Goal: Transaction & Acquisition: Book appointment/travel/reservation

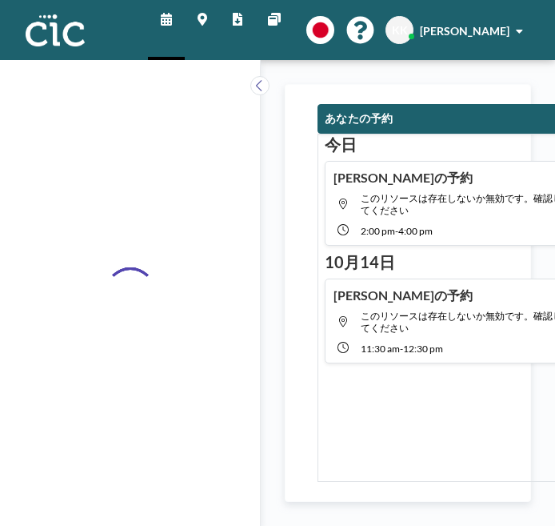
type input "Hitsuji"
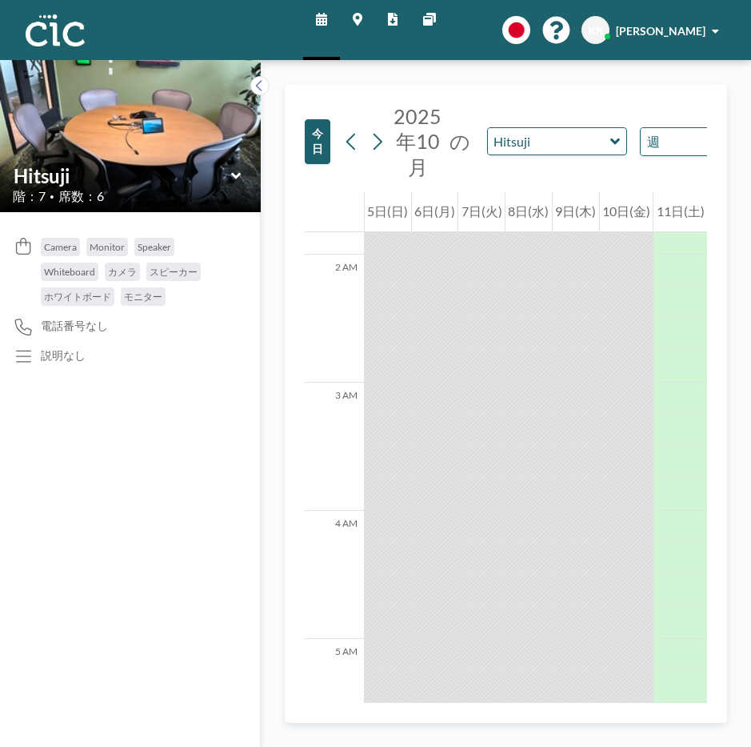
scroll to position [240, 0]
click at [555, 146] on icon at bounding box center [616, 142] width 10 height 16
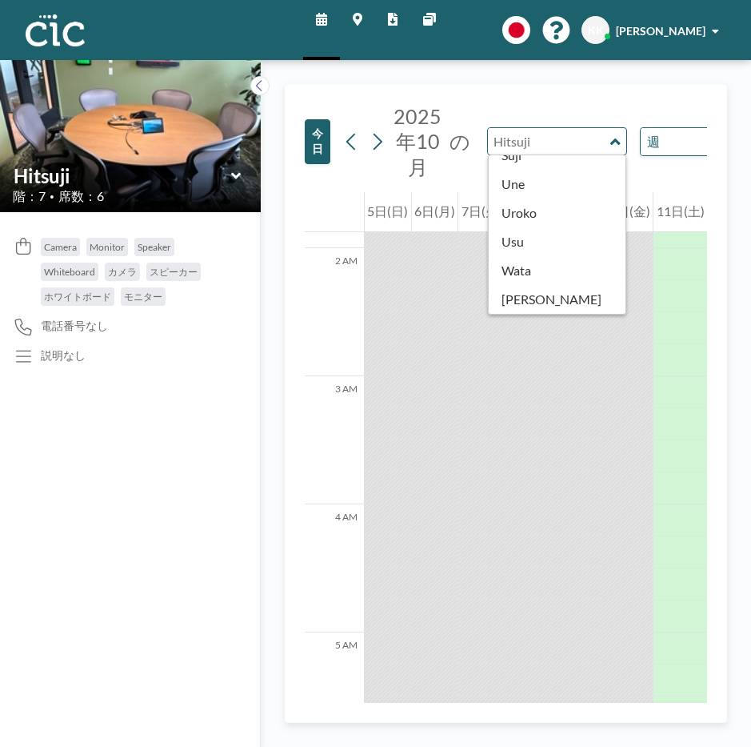
scroll to position [887, 0]
type input "Uroko"
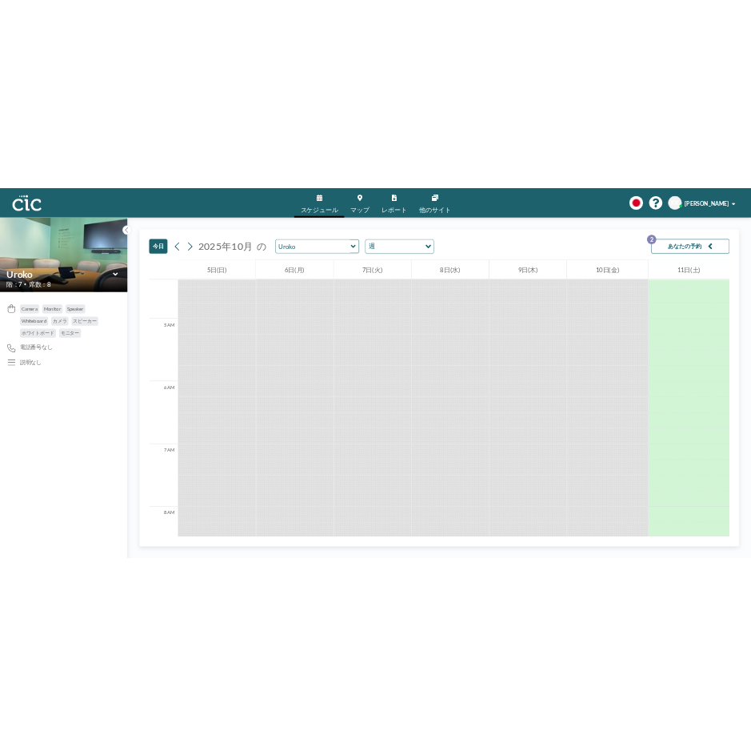
scroll to position [0, 0]
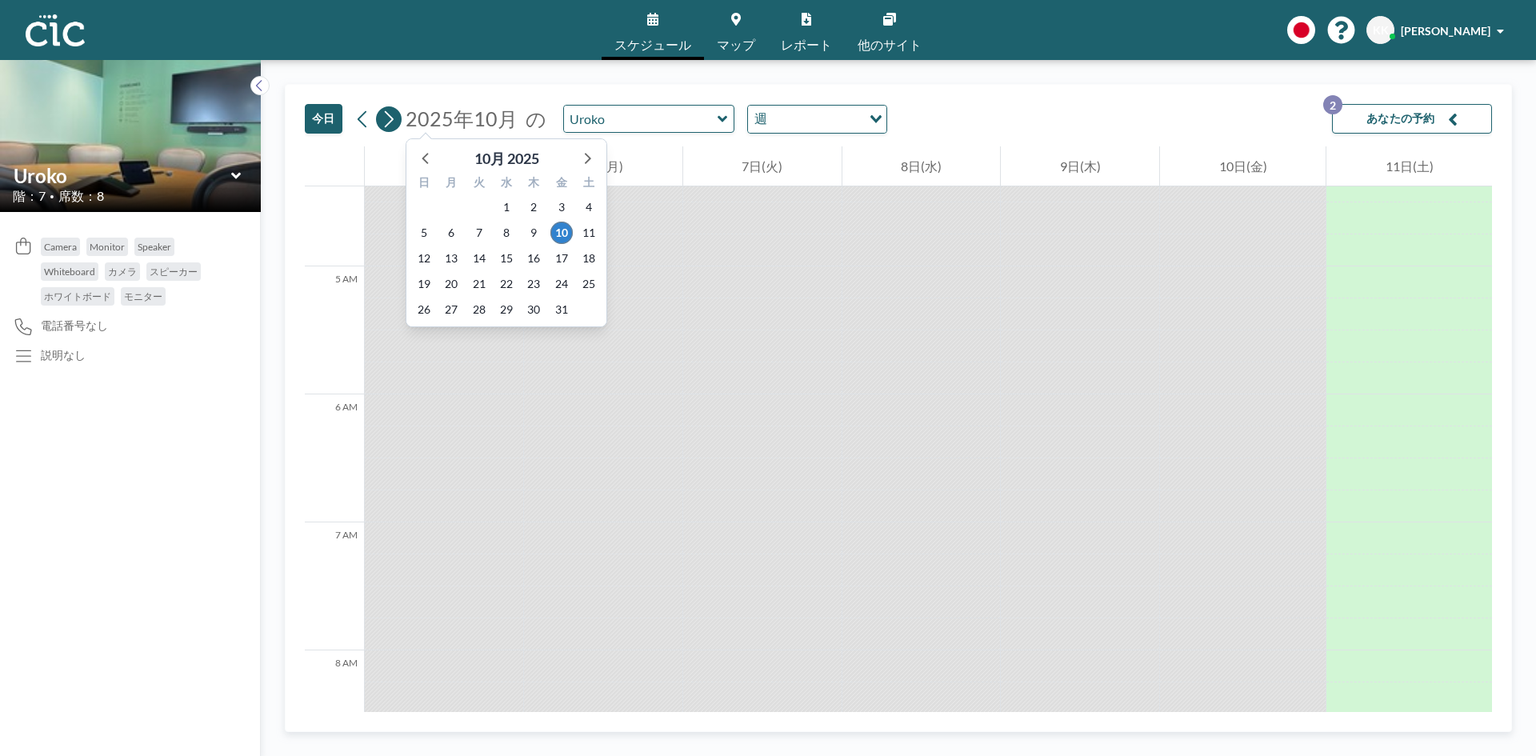
click at [389, 122] on icon at bounding box center [388, 119] width 15 height 24
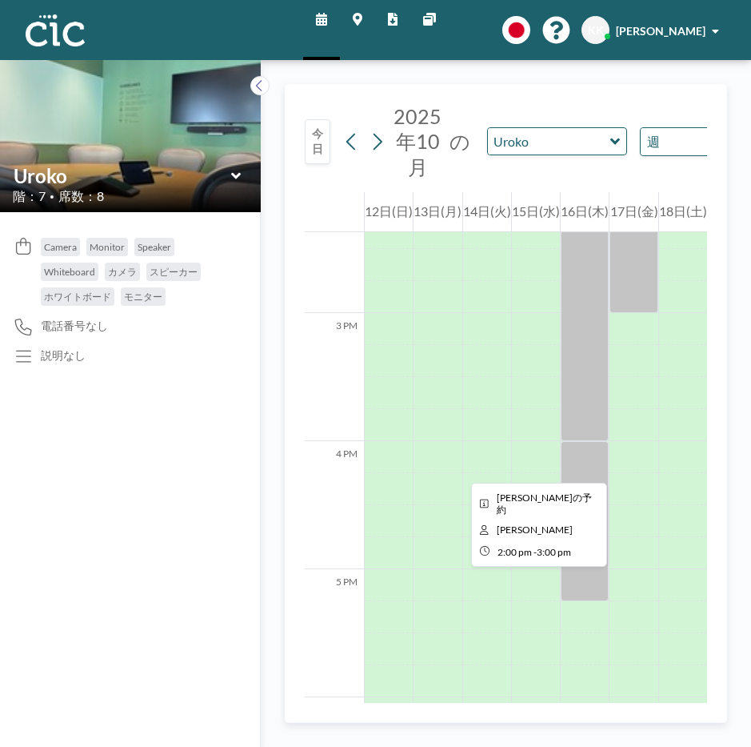
scroll to position [1841, 0]
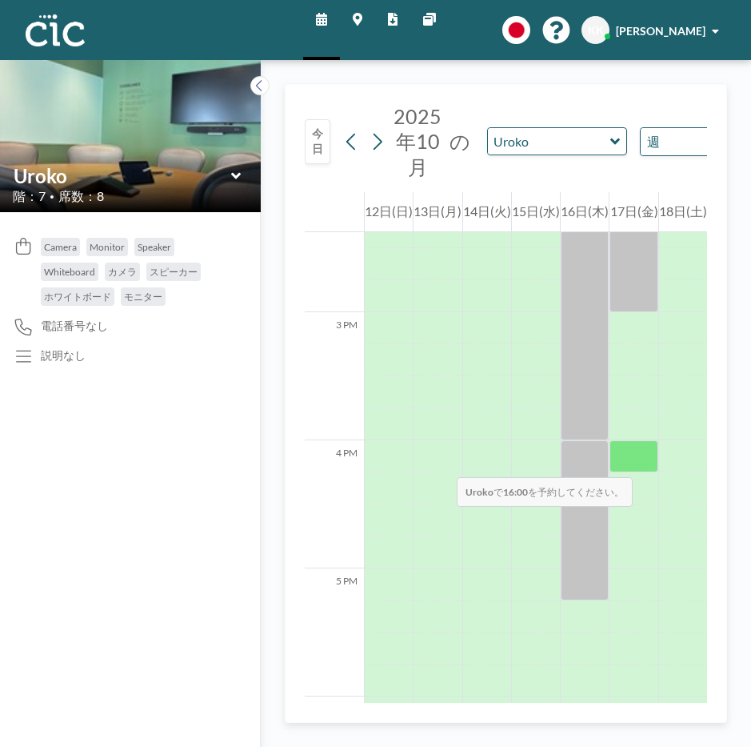
click at [555, 461] on div at bounding box center [634, 456] width 48 height 32
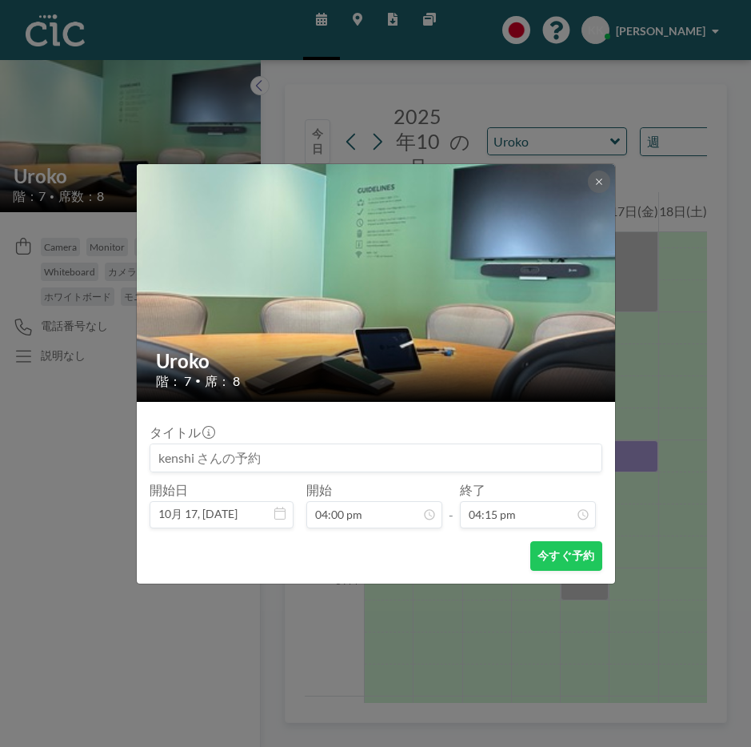
scroll to position [1852, 0]
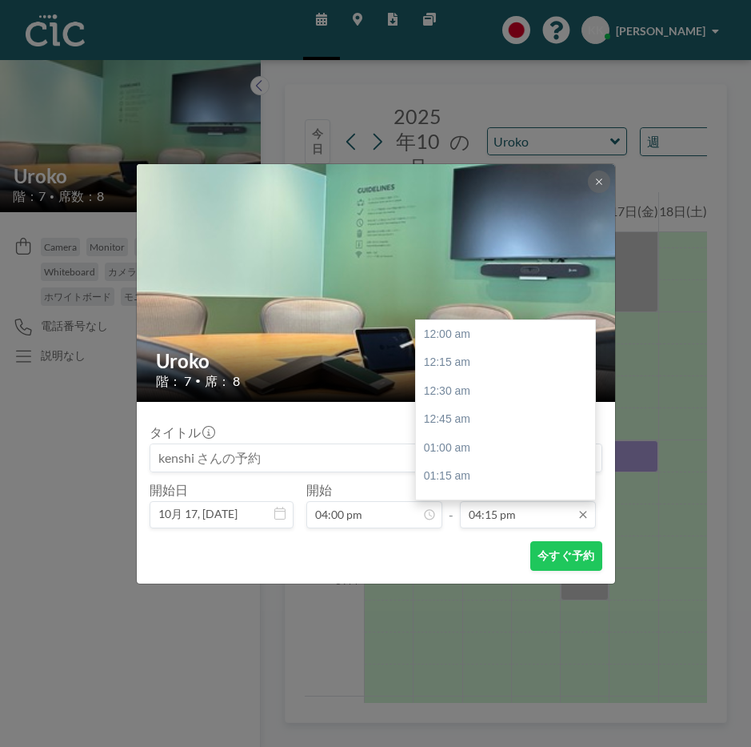
click at [525, 518] on input "04:15 pm" at bounding box center [528, 514] width 136 height 27
click at [463, 478] on div "05:30 pm" at bounding box center [509, 476] width 187 height 29
type input "05:30 pm"
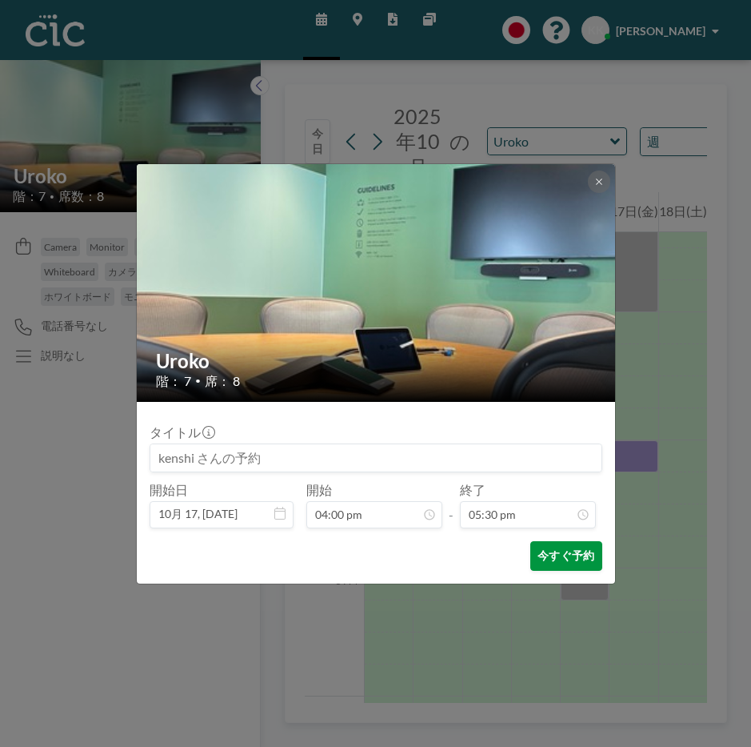
scroll to position [1994, 0]
click at [555, 525] on button "今すぐ予約" at bounding box center [566, 556] width 71 height 30
